Goal: Navigation & Orientation: Find specific page/section

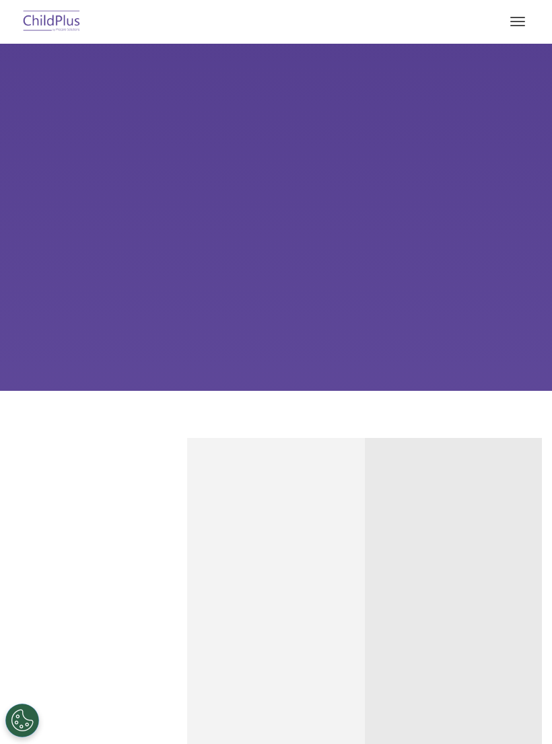
scroll to position [763, 0]
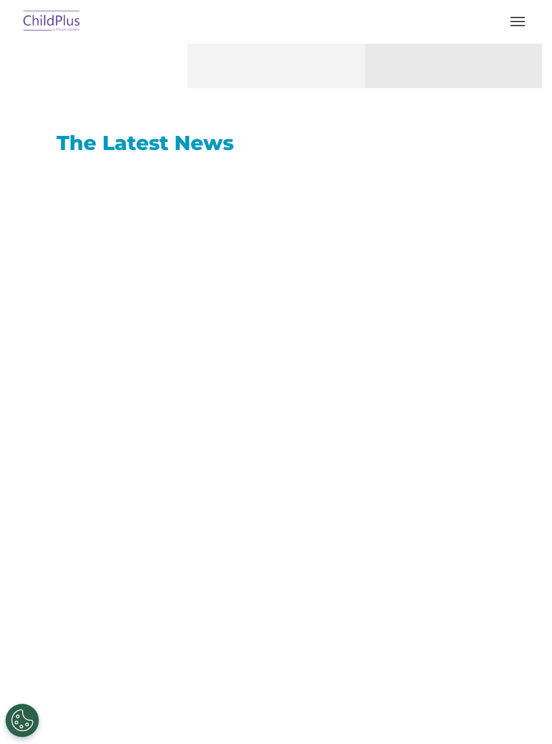
select select "MEDIUM"
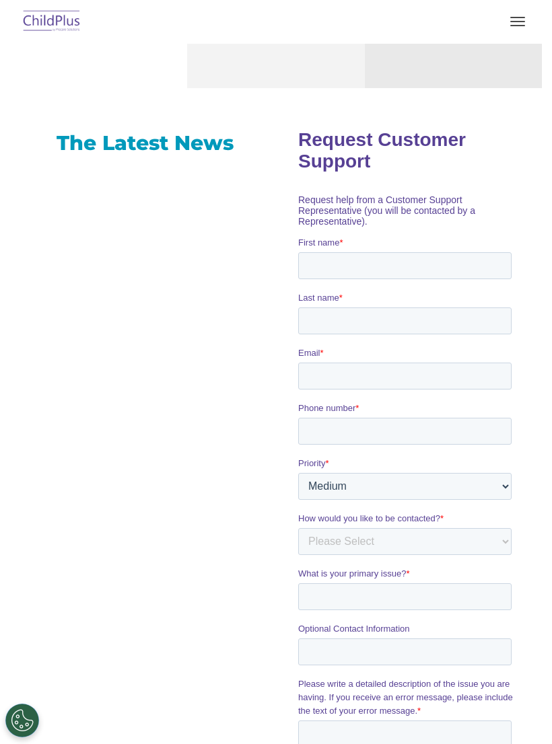
scroll to position [0, 0]
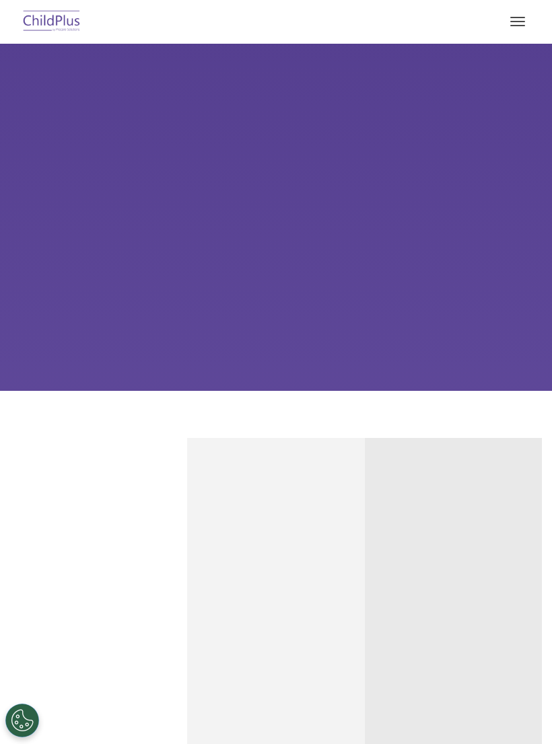
select select "MEDIUM"
click at [524, 22] on button "button" at bounding box center [517, 22] width 28 height 22
click at [522, 24] on button "button" at bounding box center [517, 22] width 28 height 22
click at [521, 31] on button "button" at bounding box center [517, 22] width 28 height 22
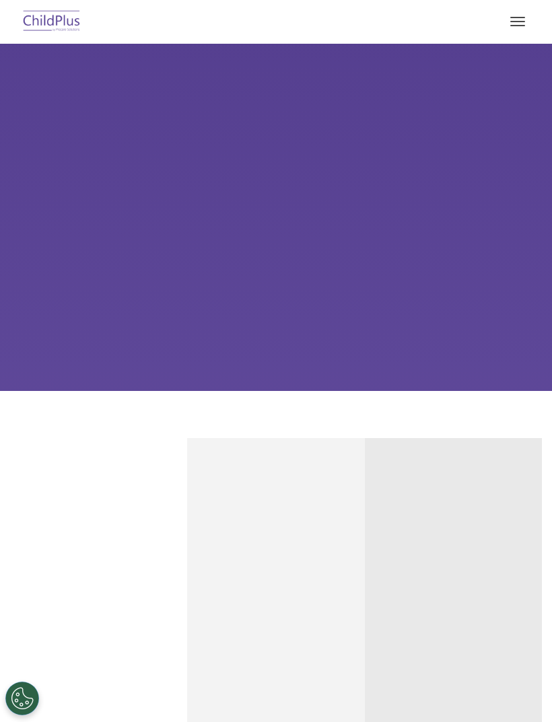
click at [515, 30] on button "button" at bounding box center [517, 22] width 28 height 22
click at [522, 31] on button "button" at bounding box center [517, 22] width 28 height 22
click at [516, 30] on button "button" at bounding box center [517, 22] width 28 height 22
click at [513, 30] on button "button" at bounding box center [517, 22] width 28 height 22
click at [511, 30] on button "button" at bounding box center [517, 22] width 28 height 22
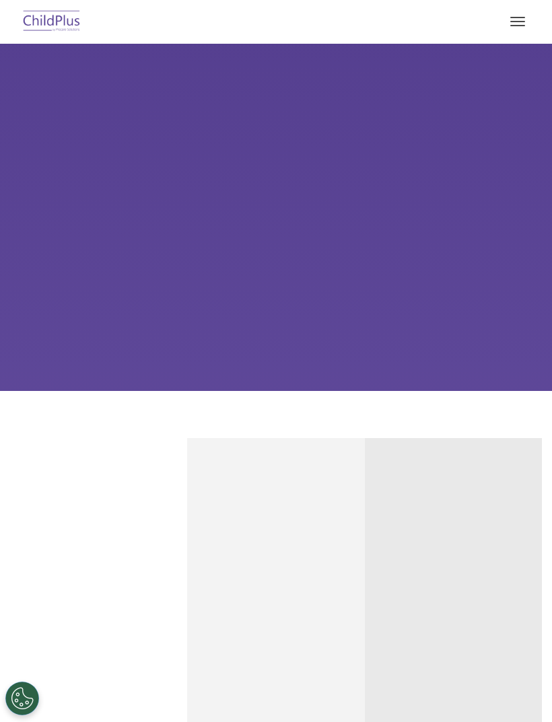
click at [508, 30] on button "button" at bounding box center [517, 22] width 28 height 22
click at [511, 30] on button "button" at bounding box center [517, 22] width 28 height 22
click at [509, 28] on button "button" at bounding box center [517, 22] width 28 height 22
click at [507, 31] on button "button" at bounding box center [517, 22] width 28 height 22
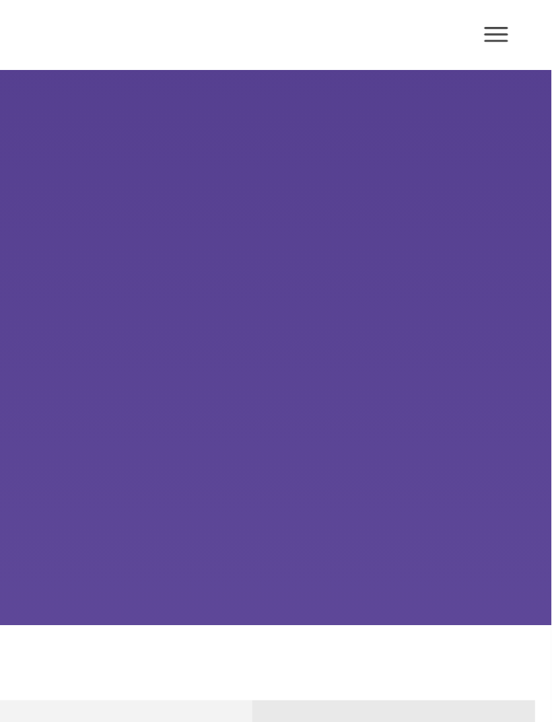
click at [503, 31] on button "button" at bounding box center [517, 22] width 28 height 22
click at [503, 29] on button "button" at bounding box center [517, 22] width 28 height 22
click at [503, 26] on button "button" at bounding box center [517, 22] width 28 height 22
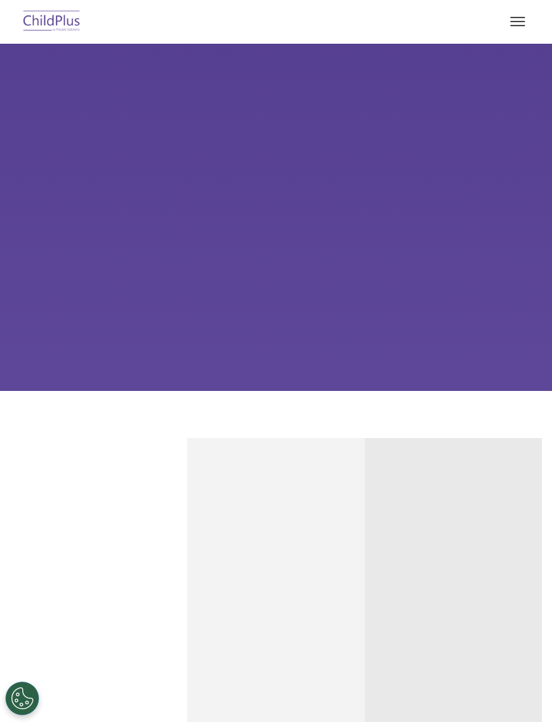
click at [513, 18] on button "button" at bounding box center [517, 22] width 28 height 22
select select "MEDIUM"
